Goal: Task Accomplishment & Management: Manage account settings

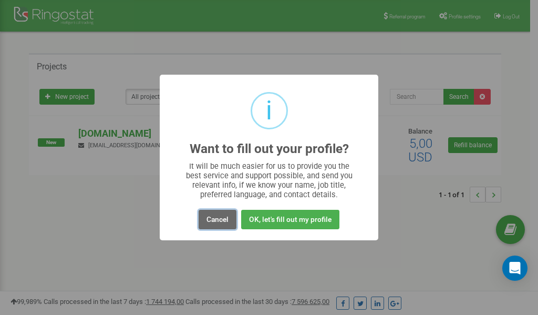
click at [222, 220] on button "Cancel" at bounding box center [218, 219] width 38 height 19
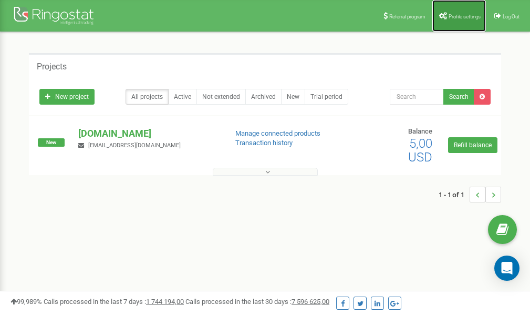
click at [453, 19] on link "Profile settings" at bounding box center [460, 16] width 54 height 32
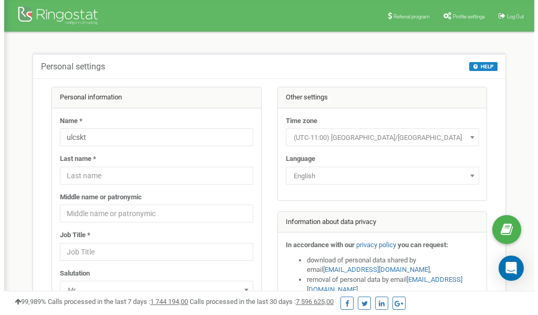
scroll to position [53, 0]
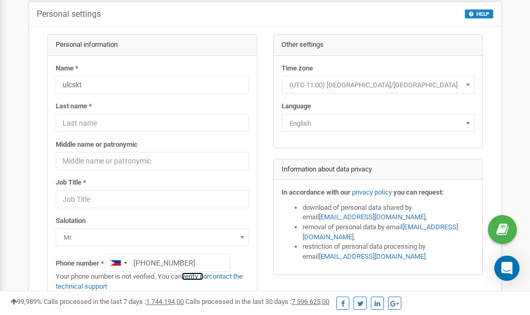
click at [196, 277] on link "verify it" at bounding box center [193, 276] width 22 height 8
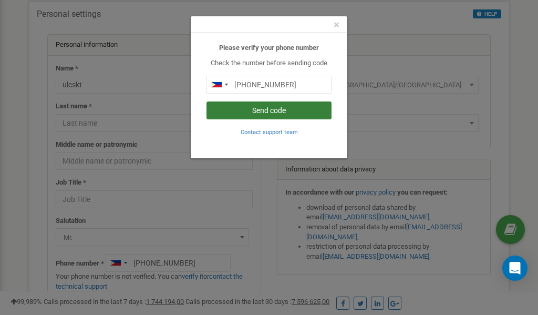
click at [261, 113] on button "Send code" at bounding box center [269, 110] width 125 height 18
